Goal: Information Seeking & Learning: Check status

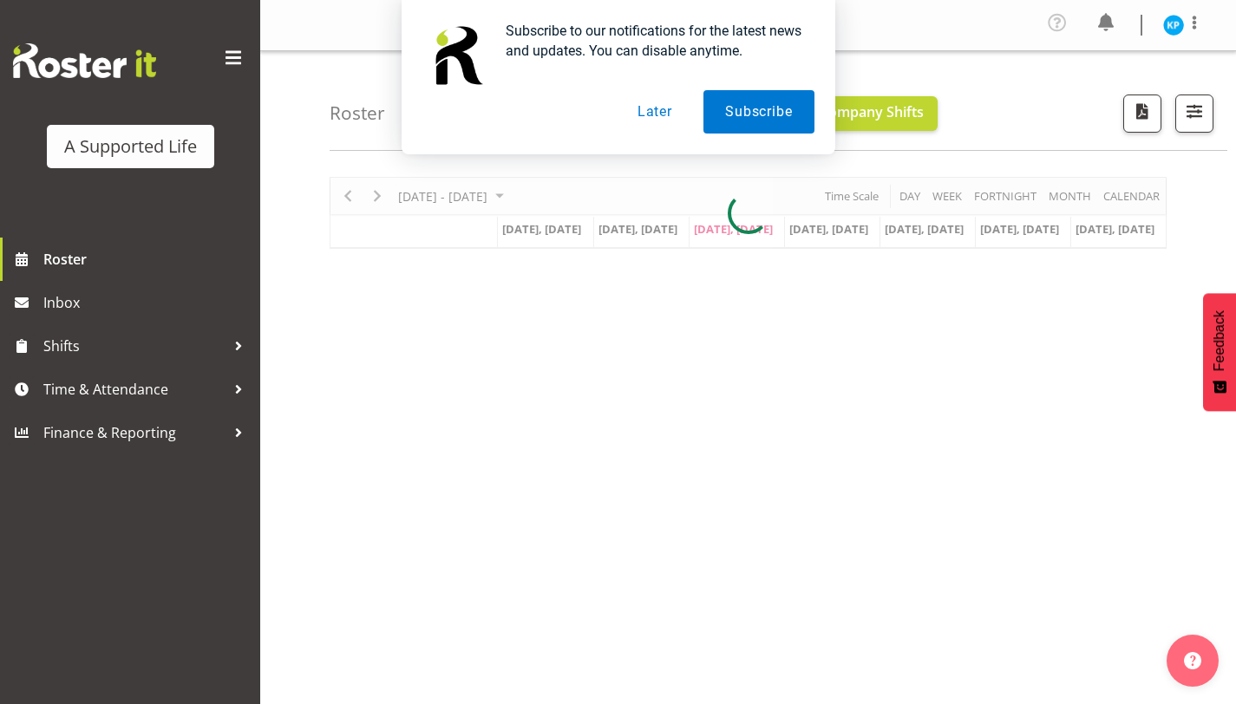
click at [657, 113] on button "Later" at bounding box center [655, 111] width 78 height 43
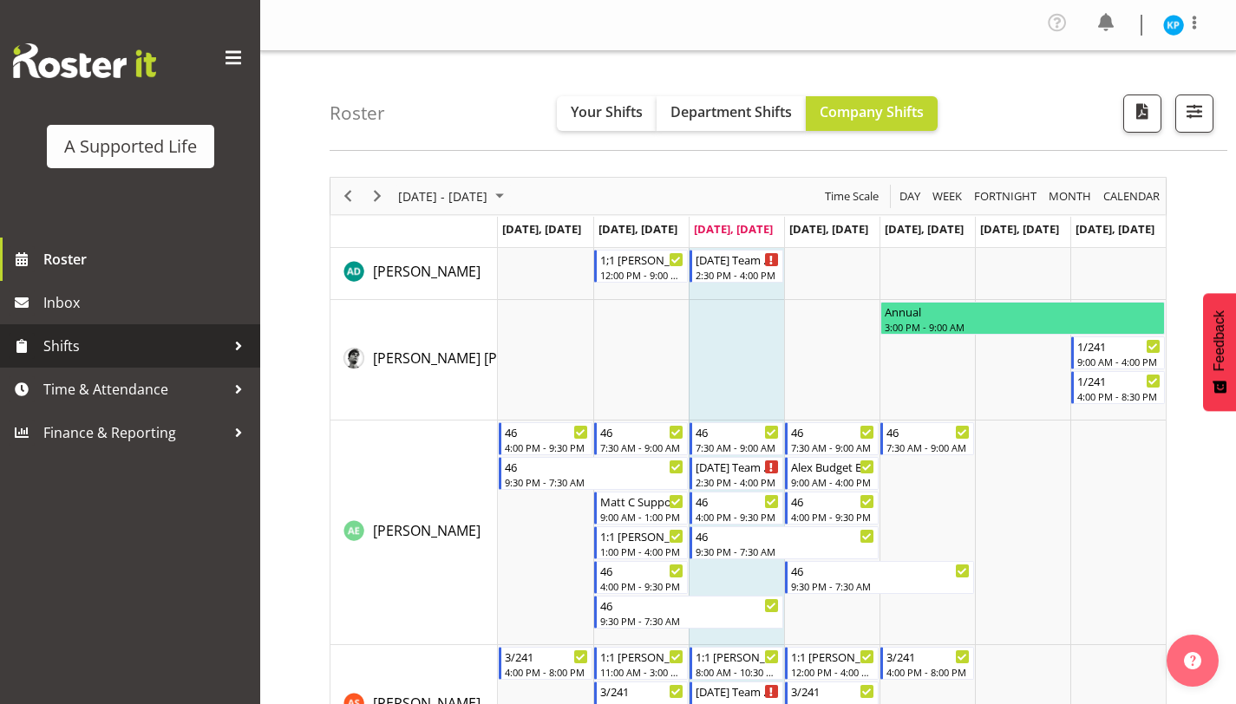
click at [101, 343] on span "Shifts" at bounding box center [134, 346] width 182 height 26
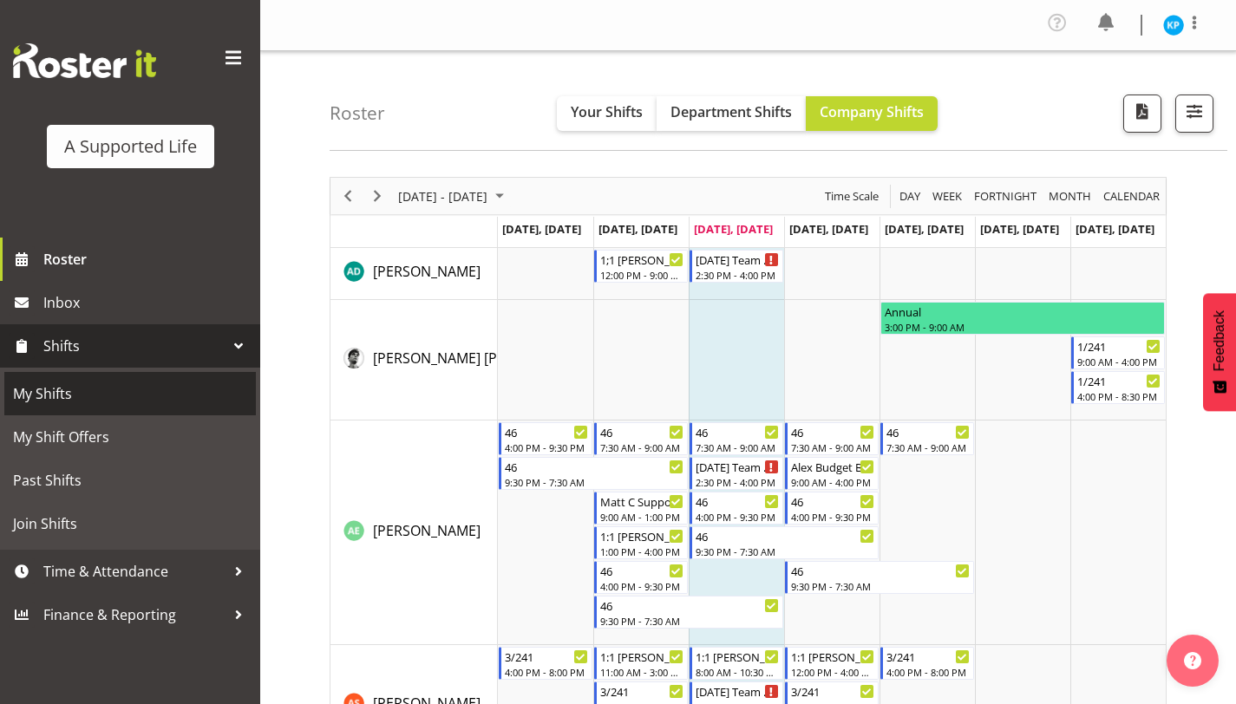
click at [88, 392] on span "My Shifts" at bounding box center [130, 394] width 234 height 26
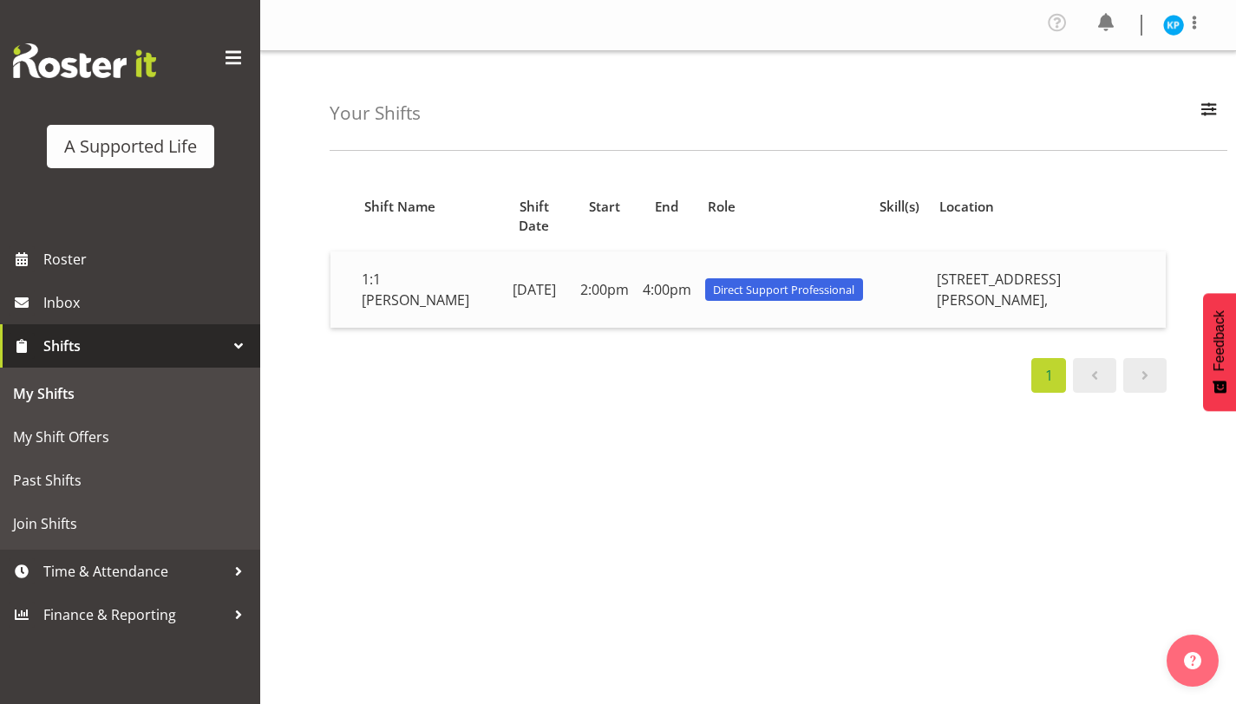
click at [636, 265] on td "2:00pm" at bounding box center [604, 290] width 62 height 76
